Goal: Check status: Check status

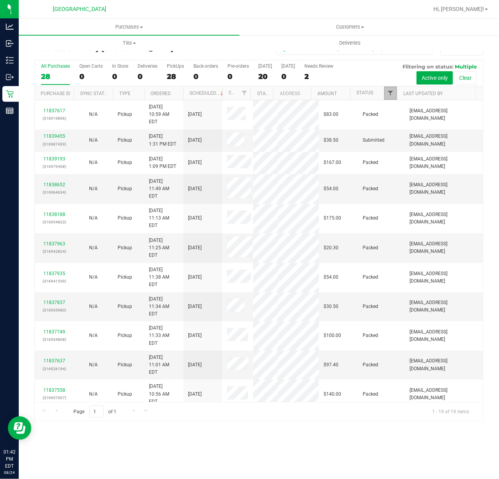
click at [392, 91] on span "Filter" at bounding box center [390, 93] width 6 height 6
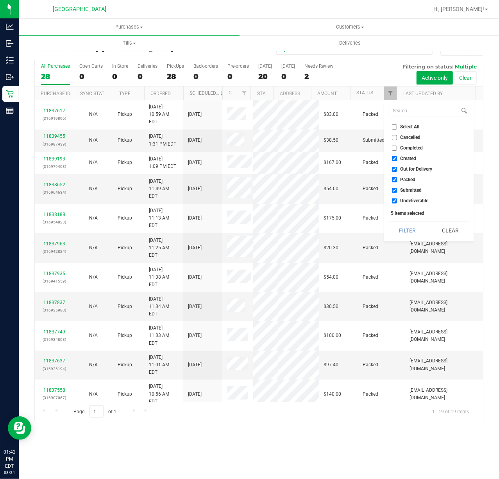
click at [400, 174] on ul "Select All Cancelled Completed Created Out for Delivery Packed Submitted Undeli…" at bounding box center [429, 164] width 81 height 82
click at [404, 180] on span "Packed" at bounding box center [408, 179] width 15 height 5
click at [397, 180] on input "Packed" at bounding box center [394, 179] width 5 height 5
checkbox input "false"
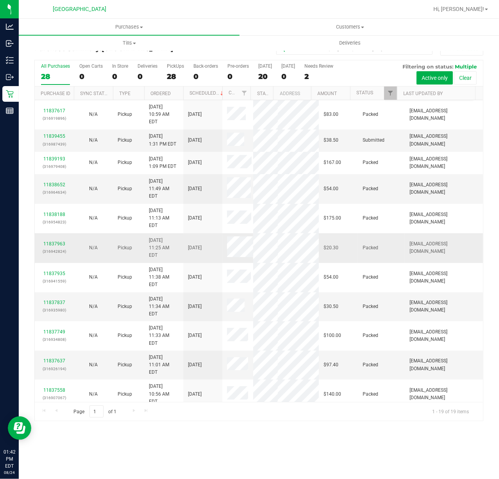
click at [410, 242] on td "[EMAIL_ADDRESS][DOMAIN_NAME]" at bounding box center [444, 248] width 78 height 30
click at [386, 94] on link "Filter" at bounding box center [390, 92] width 13 height 13
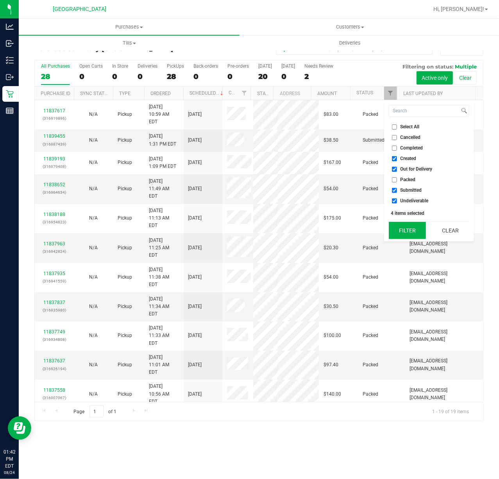
click at [413, 230] on button "Filter" at bounding box center [408, 230] width 38 height 17
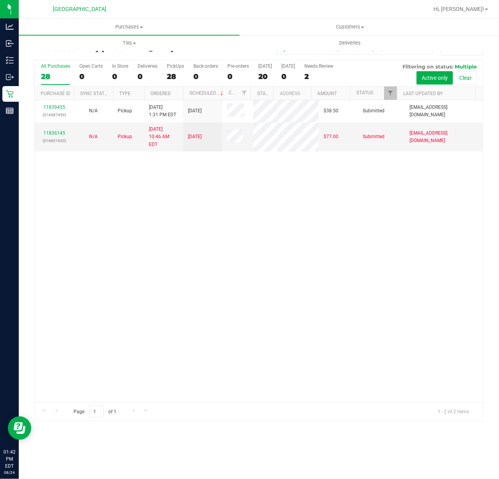
click at [241, 203] on div "11839455 (316987439) N/A Pickup [DATE] 1:31 PM EDT 8/24/2025 $38.50 Submitted […" at bounding box center [259, 250] width 448 height 301
click at [167, 226] on div "11839455 (316987439) N/A Pickup [DATE] 1:31 PM EDT 8/24/2025 $38.50 Submitted […" at bounding box center [259, 250] width 448 height 301
click at [174, 235] on div "11839455 (316987439) N/A Pickup [DATE] 1:31 PM EDT 8/24/2025 $38.50 Submitted […" at bounding box center [259, 250] width 448 height 301
click at [396, 90] on div at bounding box center [397, 93] width 4 height 14
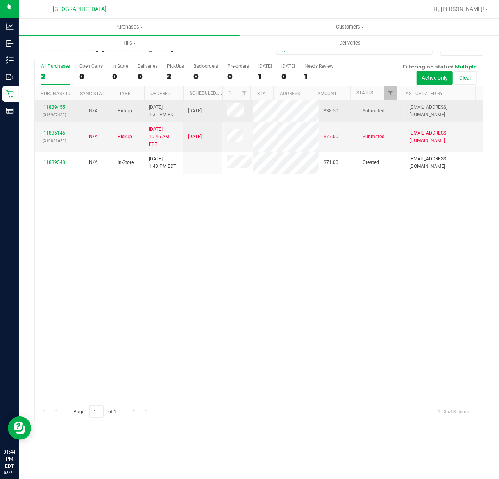
click at [391, 100] on td "Submitted" at bounding box center [381, 111] width 47 height 22
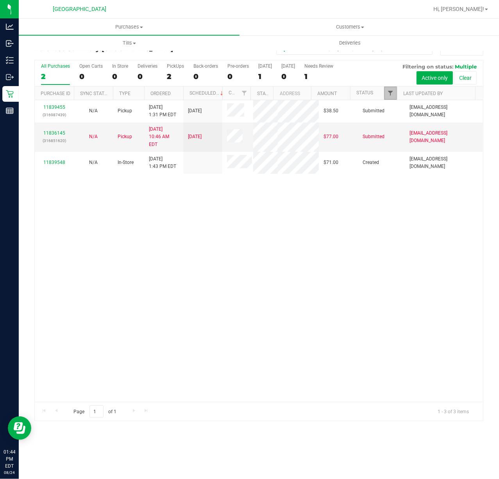
click at [392, 93] on span "Filter" at bounding box center [390, 93] width 6 height 6
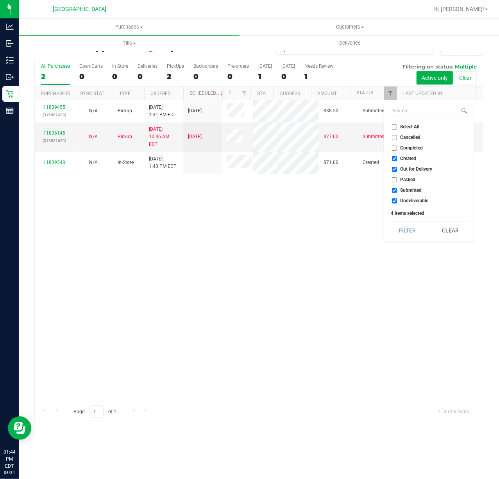
click at [207, 264] on div "11839455 (316987439) N/A Pickup [DATE] 1:31 PM EDT 8/24/2025 $38.50 Submitted […" at bounding box center [259, 250] width 448 height 301
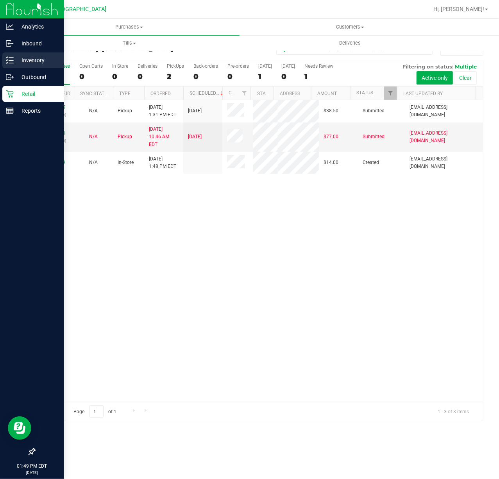
click at [21, 59] on p "Inventory" at bounding box center [37, 60] width 47 height 9
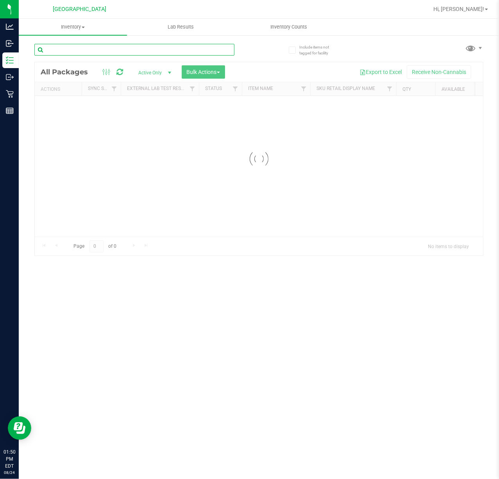
click at [92, 52] on input "text" at bounding box center [134, 50] width 200 height 12
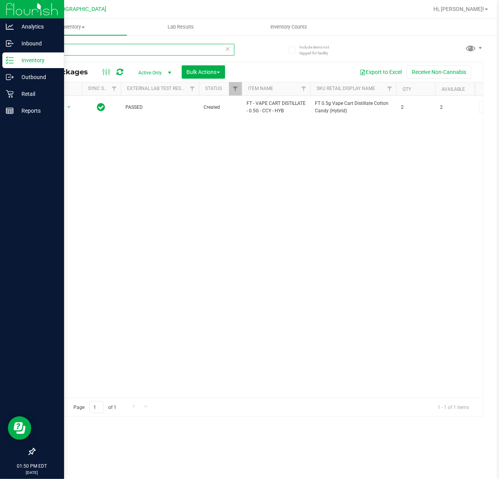
type input "ccy"
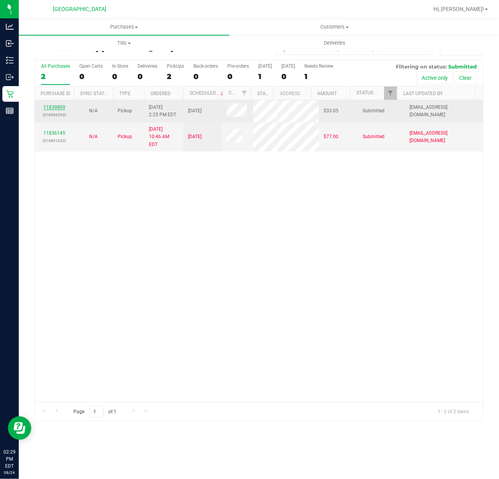
click at [54, 109] on link "11839809" at bounding box center [54, 106] width 22 height 5
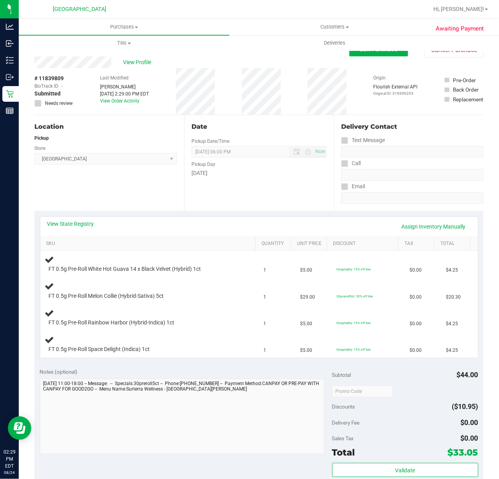
click at [236, 183] on div "Date Pickup Date/Time 08/24/2025 Now 08/24/2025 06:00 PM Now Pickup Day Sunday" at bounding box center [259, 163] width 150 height 96
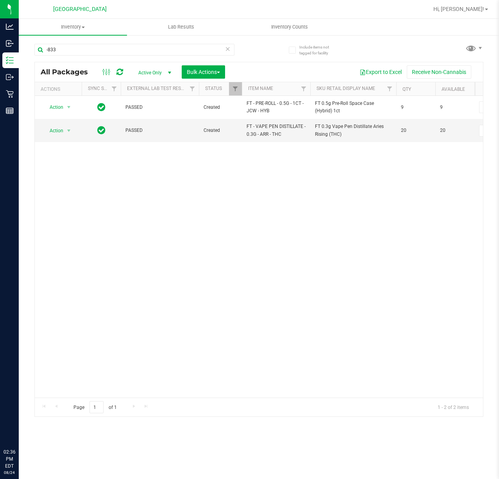
click at [214, 230] on div "Action Action Adjust qty Create package Edit attributes Global inventory Locate…" at bounding box center [259, 246] width 448 height 301
